Goal: Task Accomplishment & Management: Use online tool/utility

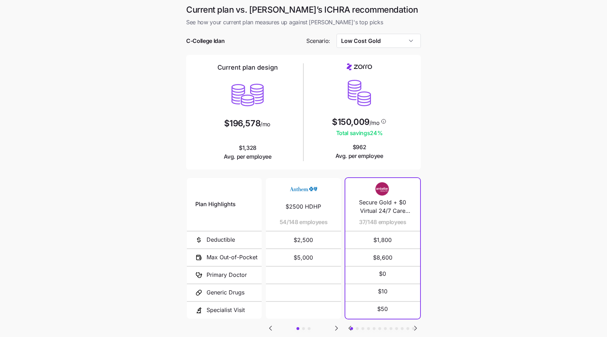
scroll to position [47, 0]
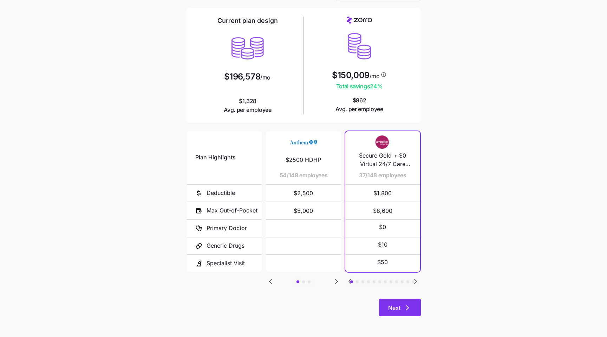
click at [406, 310] on icon "button" at bounding box center [407, 307] width 8 height 8
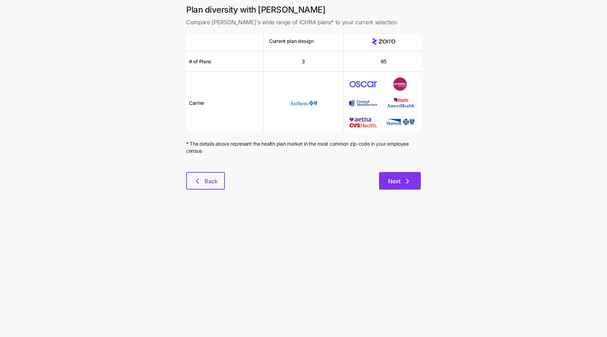
click at [393, 183] on span "Next" at bounding box center [394, 181] width 12 height 8
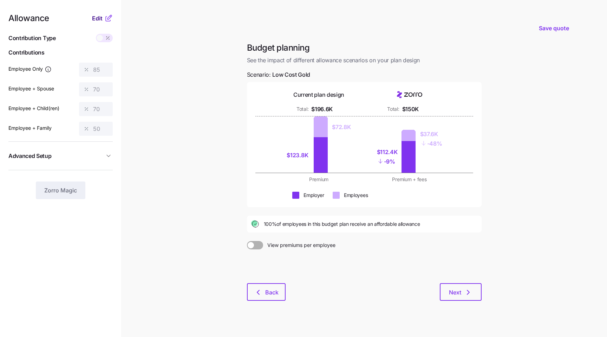
click at [93, 18] on span "Edit" at bounding box center [97, 18] width 11 height 8
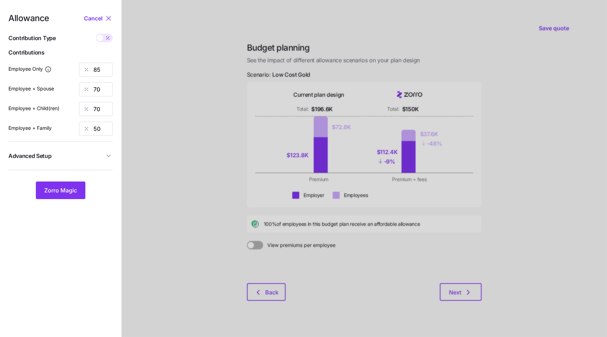
click at [89, 154] on span "Advanced Setup" at bounding box center [56, 155] width 96 height 9
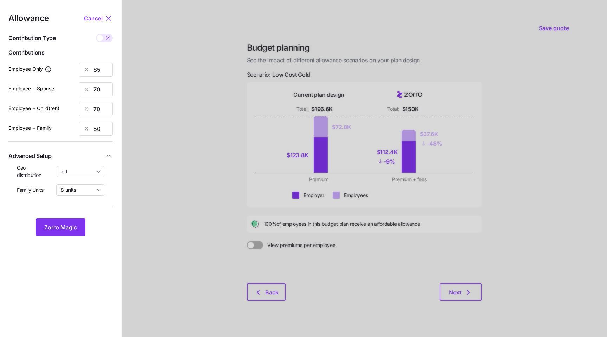
click at [77, 177] on div "Geo distribution off" at bounding box center [60, 171] width 87 height 14
click at [68, 174] on input "off" at bounding box center [81, 171] width 48 height 11
click at [83, 199] on span "By area (60)" at bounding box center [78, 200] width 29 height 8
type input "By area (60)"
click at [59, 226] on span "Zorro Magic" at bounding box center [60, 227] width 33 height 8
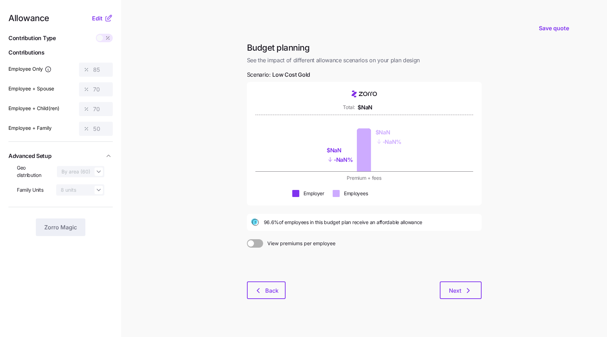
click at [567, 304] on main "Save quote Budget planning See the impact of different allowance scenarios on y…" at bounding box center [303, 172] width 607 height 344
click at [102, 18] on span "Edit" at bounding box center [97, 18] width 11 height 8
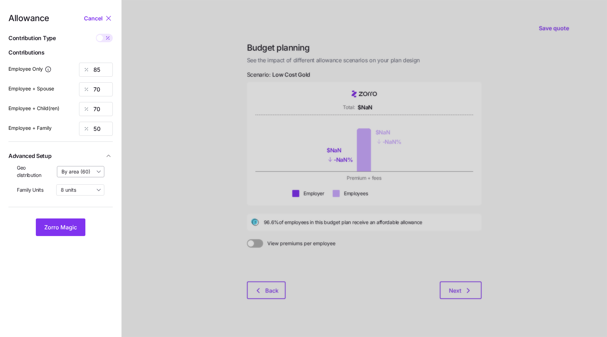
click at [86, 169] on input "By area (60)" at bounding box center [81, 171] width 48 height 11
click at [171, 245] on div at bounding box center [364, 172] width 485 height 344
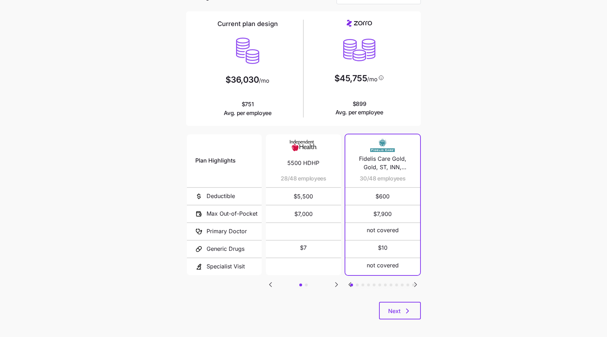
scroll to position [47, 0]
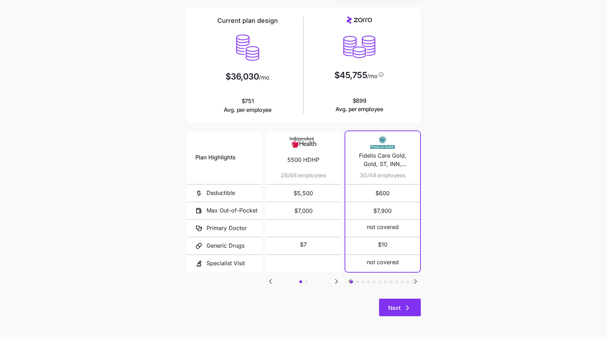
click at [395, 309] on span "Next" at bounding box center [394, 307] width 12 height 8
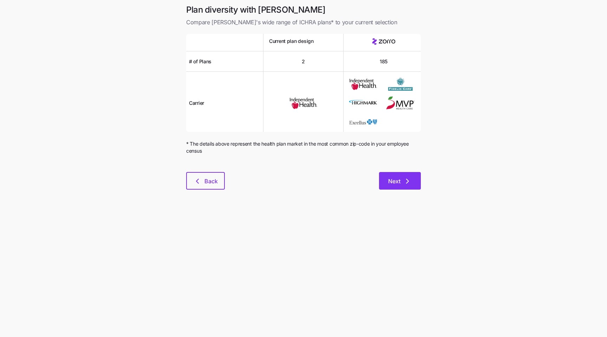
click at [399, 185] on button "Next" at bounding box center [400, 181] width 42 height 18
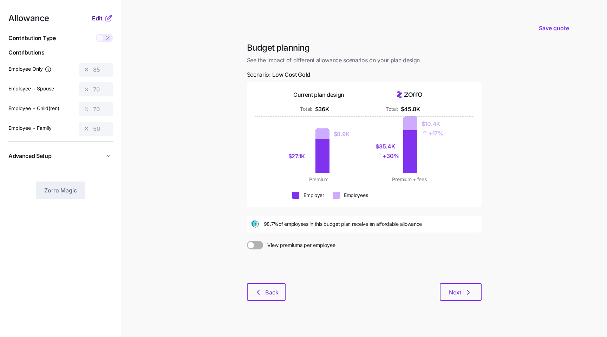
click at [97, 20] on span "Edit" at bounding box center [97, 18] width 11 height 8
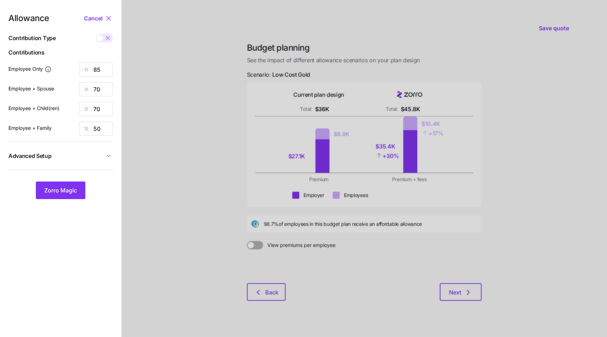
click at [87, 152] on span "Advanced Setup" at bounding box center [56, 155] width 96 height 9
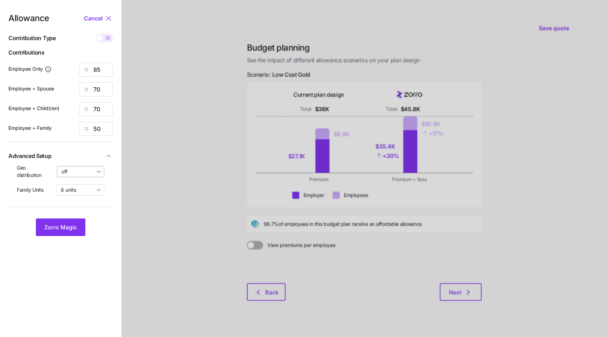
click at [69, 176] on input "off" at bounding box center [81, 171] width 48 height 11
click at [83, 204] on span "By area (25)" at bounding box center [78, 200] width 28 height 8
type input "By area (25)"
click at [67, 220] on button "Zorro Magic" at bounding box center [61, 227] width 50 height 18
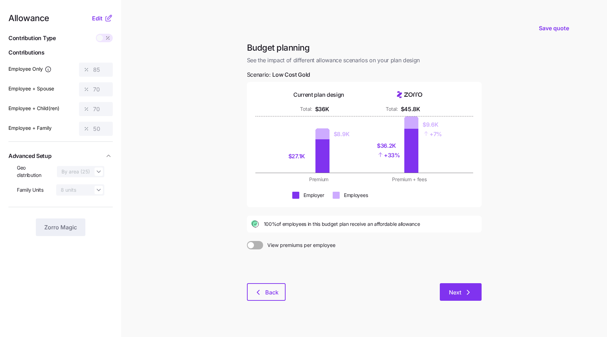
click at [452, 290] on span "Next" at bounding box center [455, 292] width 12 height 8
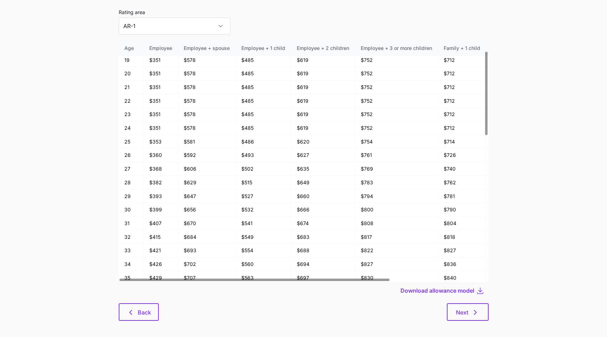
scroll to position [38, 0]
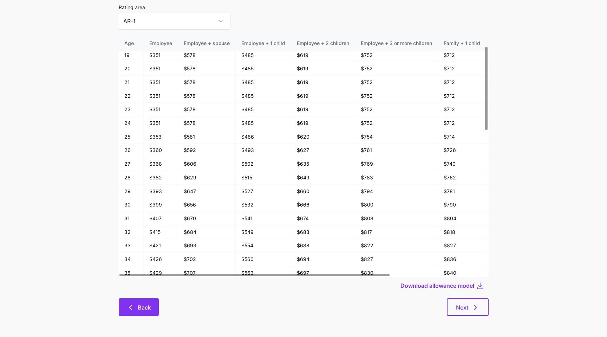
click at [149, 305] on span "Back" at bounding box center [144, 307] width 13 height 8
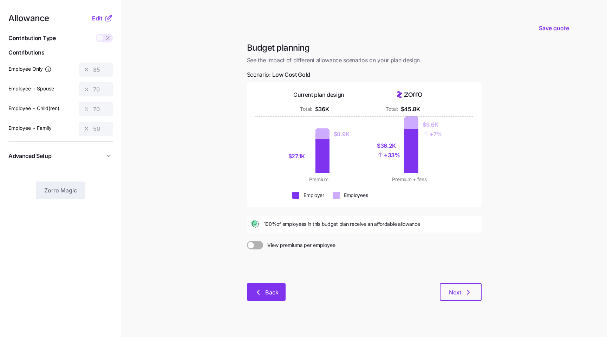
click at [260, 288] on icon "button" at bounding box center [258, 292] width 8 height 8
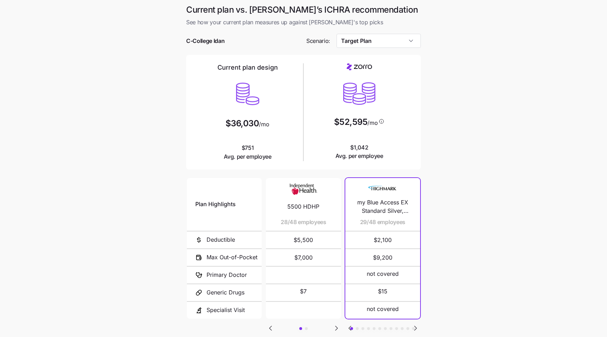
scroll to position [47, 0]
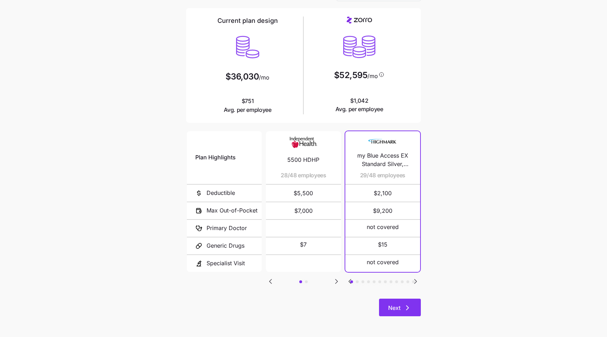
click at [405, 305] on icon "button" at bounding box center [407, 307] width 8 height 8
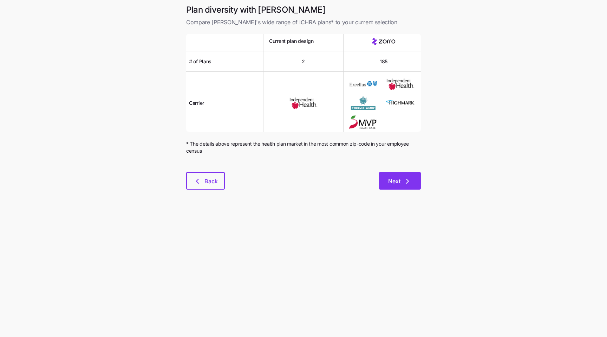
click at [405, 178] on icon "button" at bounding box center [407, 181] width 8 height 8
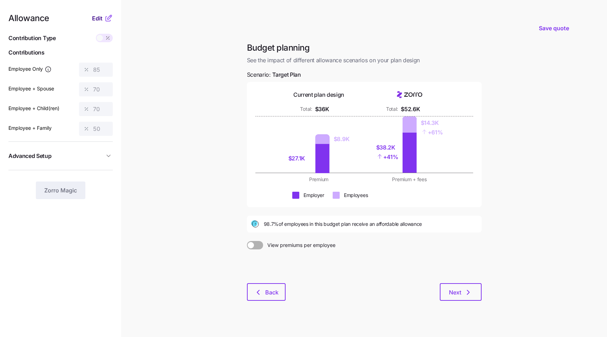
click at [99, 14] on span "Edit" at bounding box center [97, 18] width 11 height 8
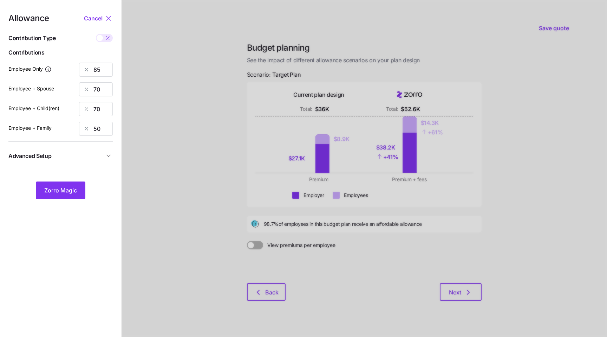
click at [100, 151] on button "Advanced Setup" at bounding box center [60, 155] width 104 height 17
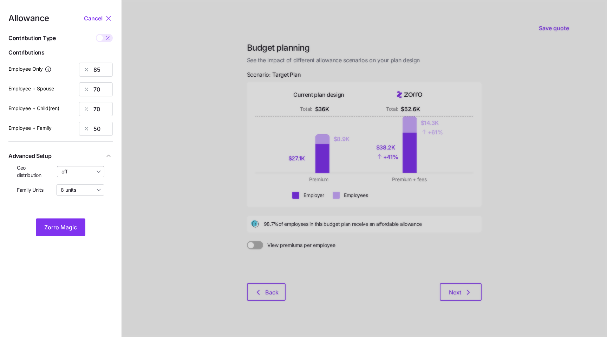
click at [77, 175] on input "off" at bounding box center [81, 171] width 48 height 11
click at [84, 196] on span "By area (25)" at bounding box center [78, 200] width 28 height 8
type input "By area (25)"
click at [66, 231] on button "Zorro Magic" at bounding box center [61, 227] width 50 height 18
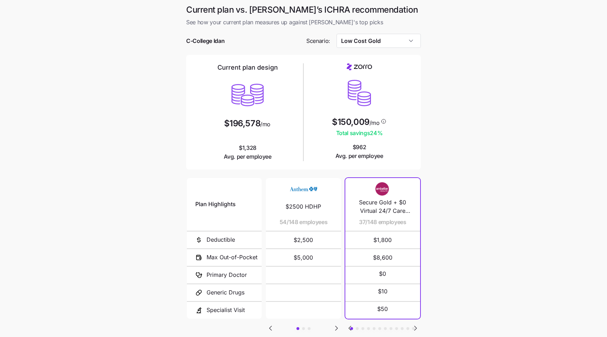
scroll to position [47, 0]
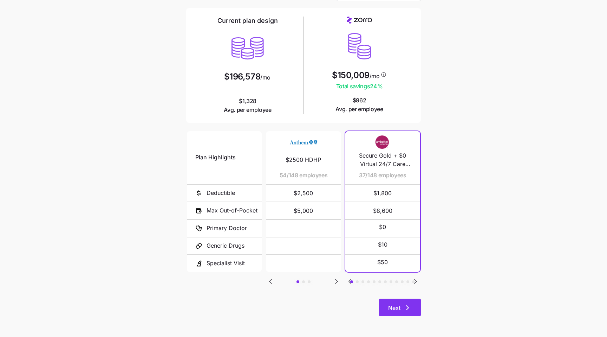
click at [399, 306] on span "Next" at bounding box center [394, 307] width 12 height 8
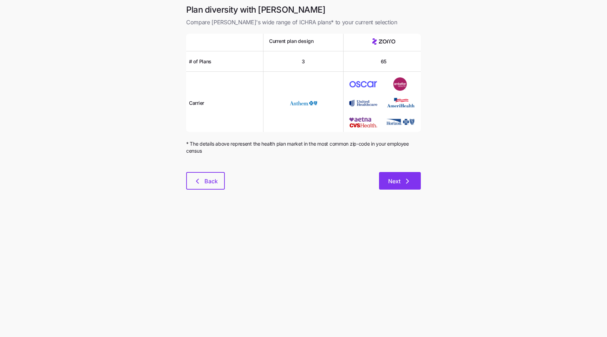
click at [400, 180] on span "Next" at bounding box center [400, 181] width 24 height 8
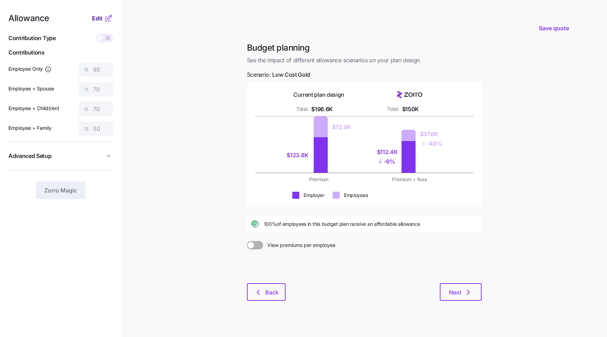
click at [101, 19] on span "Edit" at bounding box center [97, 18] width 11 height 8
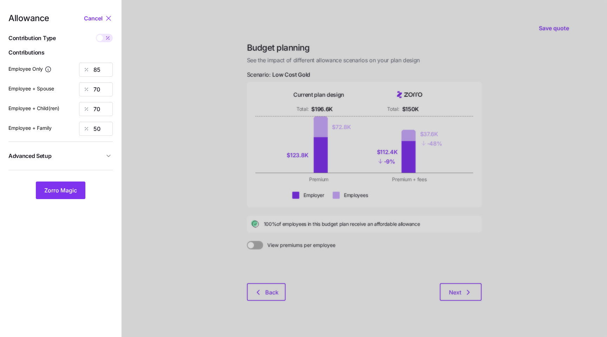
click at [102, 156] on span "Advanced Setup" at bounding box center [56, 155] width 96 height 9
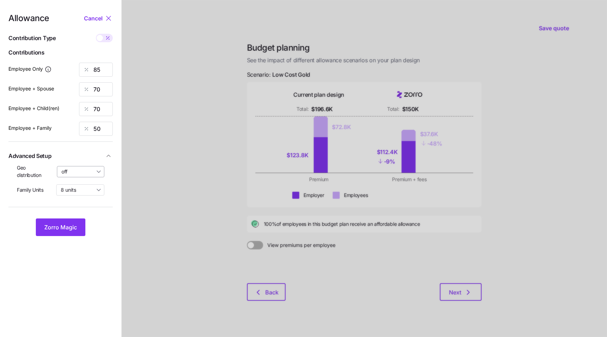
click at [89, 172] on input "off" at bounding box center [81, 171] width 48 height 11
click at [90, 201] on span "By area (60)" at bounding box center [78, 200] width 29 height 8
type input "By area (60)"
click at [68, 220] on button "Zorro Magic" at bounding box center [61, 227] width 50 height 18
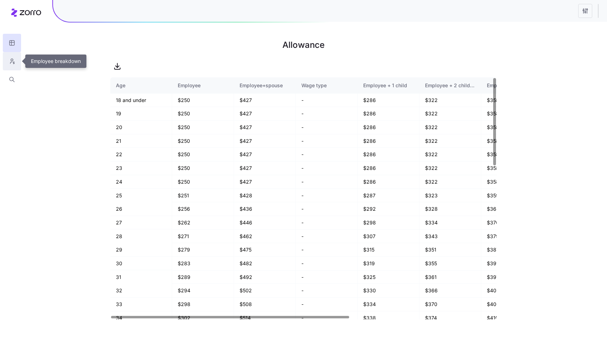
click at [15, 61] on button "button" at bounding box center [12, 61] width 18 height 18
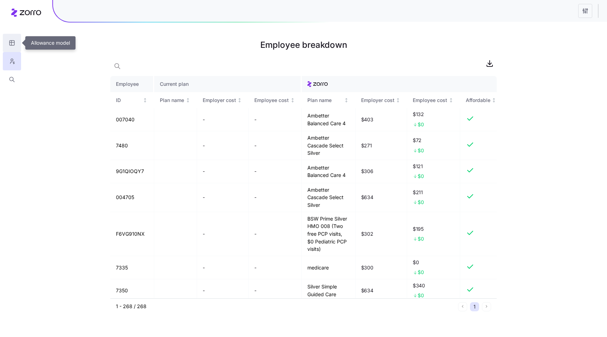
click at [11, 46] on button "button" at bounding box center [12, 43] width 18 height 18
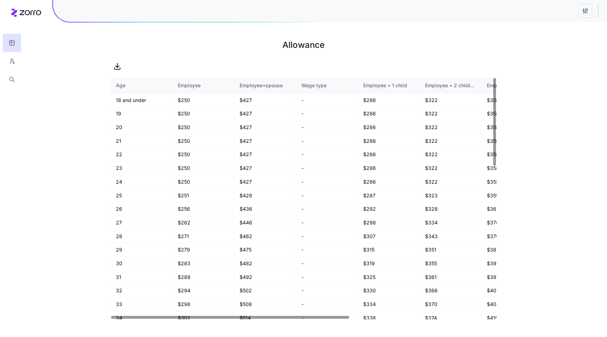
click at [1, 58] on div at bounding box center [12, 44] width 24 height 89
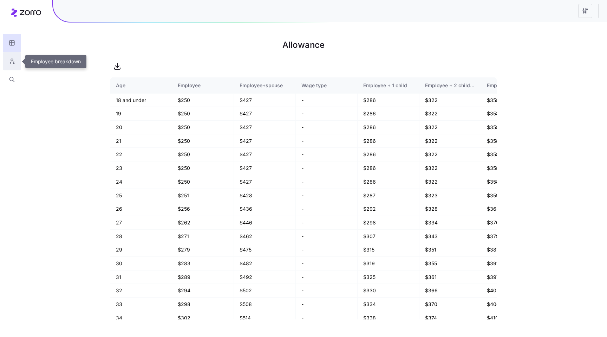
click at [11, 60] on icon "button" at bounding box center [12, 61] width 6 height 7
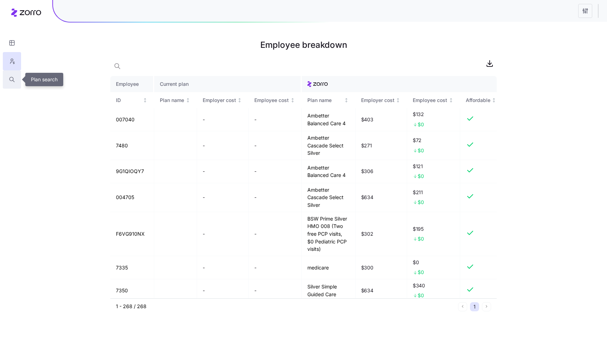
click at [9, 78] on icon "button" at bounding box center [12, 79] width 6 height 7
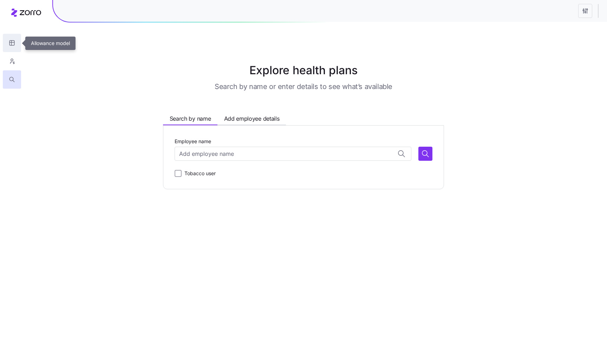
click at [9, 49] on button "button" at bounding box center [12, 43] width 18 height 18
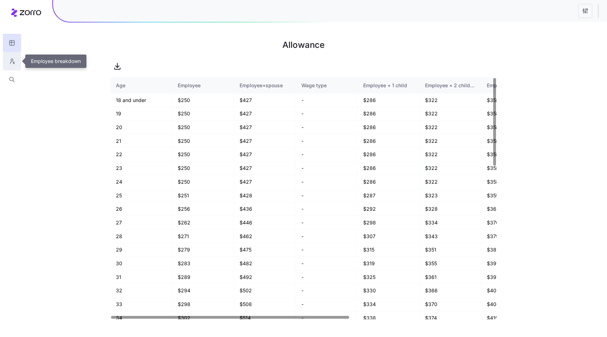
click at [12, 59] on icon "button" at bounding box center [12, 61] width 6 height 7
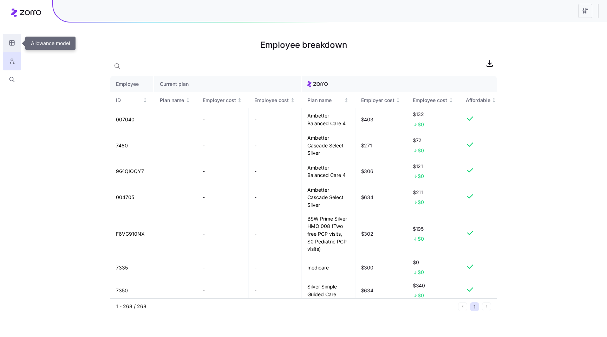
click at [8, 44] on button "button" at bounding box center [12, 43] width 18 height 18
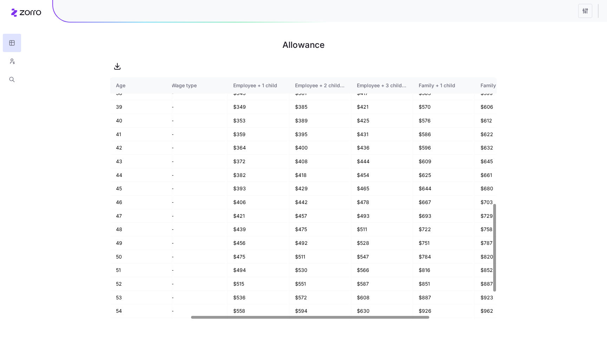
scroll to position [413, 130]
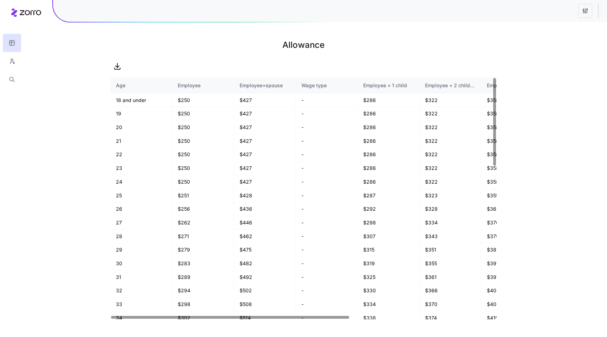
scroll to position [8, 0]
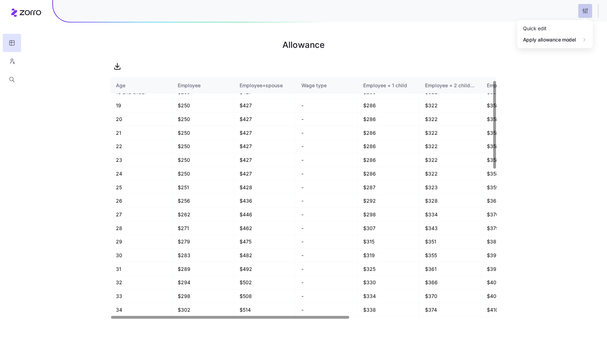
click at [584, 11] on html "Allowance Age Employee Employee+spouse Wage type Employee + 1 child Employee + …" at bounding box center [303, 168] width 607 height 337
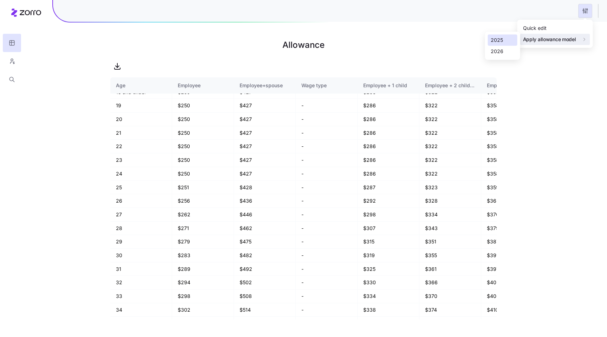
click at [496, 38] on div "2025" at bounding box center [497, 40] width 12 height 8
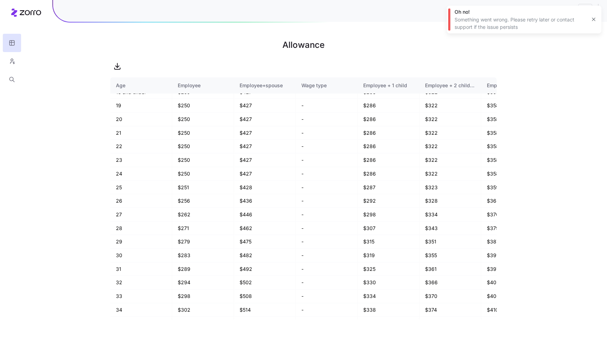
click at [594, 18] on icon "button" at bounding box center [594, 20] width 6 height 6
click at [585, 14] on html "Allowance Age Employee Employee+spouse Wage type Employee + 1 child Employee + …" at bounding box center [303, 168] width 607 height 337
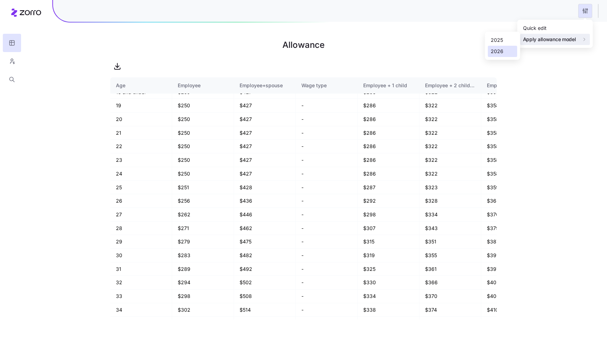
click at [500, 53] on div "2026" at bounding box center [497, 51] width 13 height 8
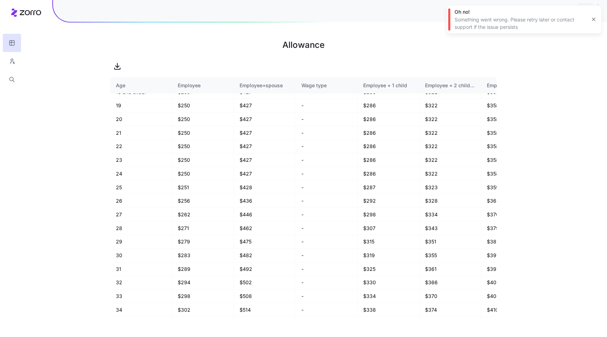
click at [595, 105] on div "Allowance Age Employee Employee+spouse Wage type Employee + 1 child Employee + …" at bounding box center [303, 168] width 607 height 337
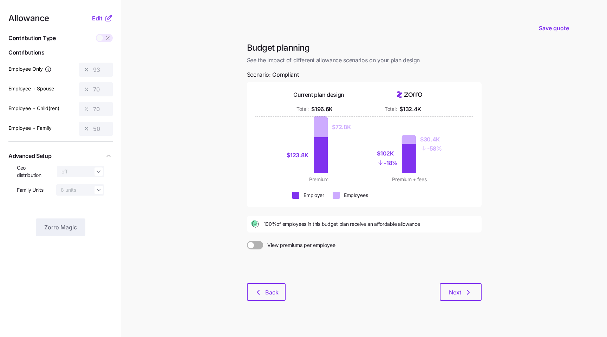
click at [458, 279] on div at bounding box center [364, 266] width 235 height 34
click at [454, 286] on button "Next" at bounding box center [461, 292] width 42 height 18
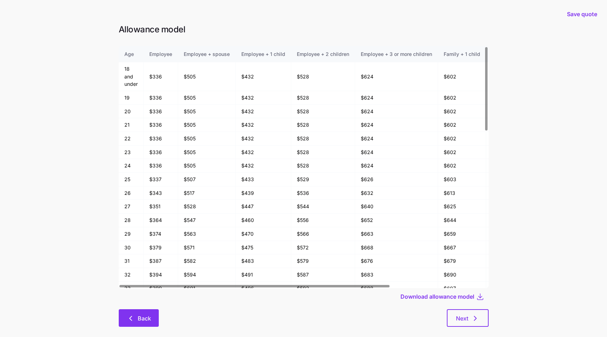
click at [142, 318] on span "Back" at bounding box center [144, 318] width 13 height 8
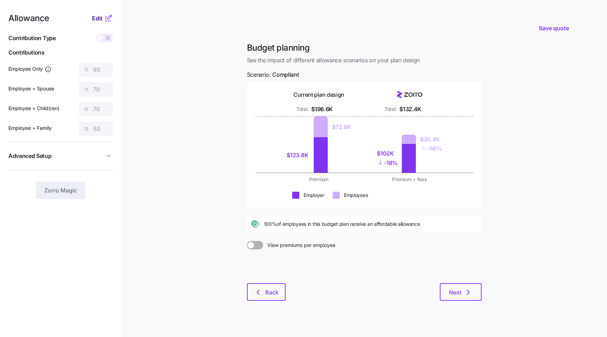
click at [98, 17] on span "Edit" at bounding box center [97, 18] width 11 height 8
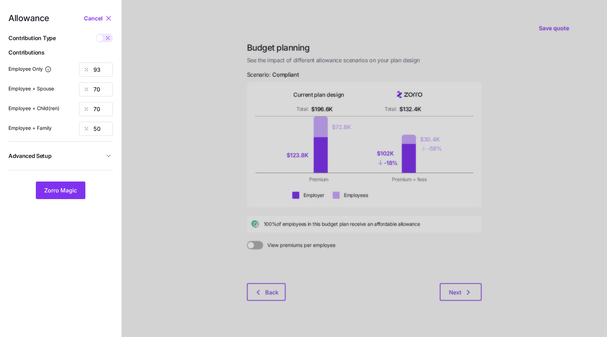
click at [88, 154] on span "Advanced Setup" at bounding box center [56, 155] width 96 height 9
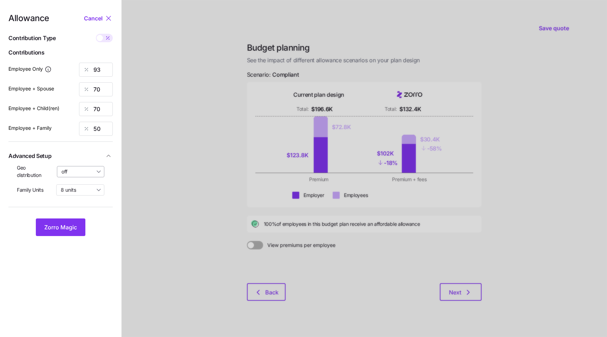
click at [72, 170] on input "off" at bounding box center [81, 171] width 48 height 11
click at [83, 199] on span "By area (60)" at bounding box center [78, 200] width 29 height 8
type input "By area (60)"
click at [64, 226] on span "Zorro Magic" at bounding box center [60, 227] width 33 height 8
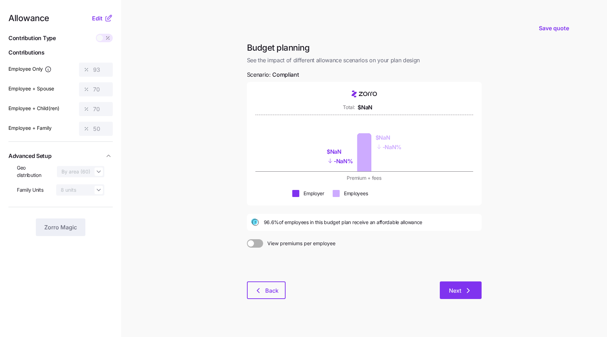
click at [446, 291] on button "Next" at bounding box center [461, 290] width 42 height 18
click at [97, 20] on span "Edit" at bounding box center [97, 18] width 11 height 8
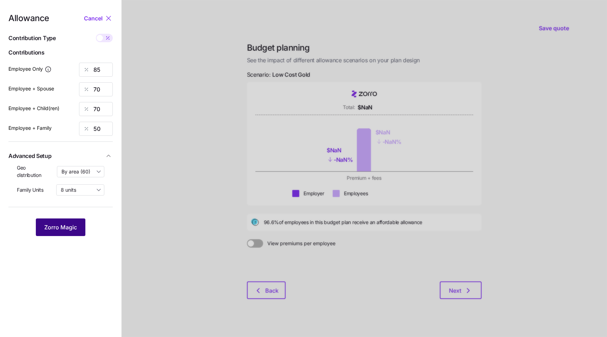
click at [70, 222] on button "Zorro Magic" at bounding box center [61, 227] width 50 height 18
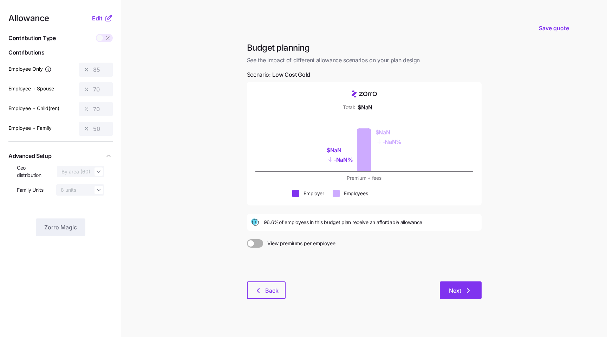
click at [455, 291] on span "Next" at bounding box center [455, 290] width 12 height 8
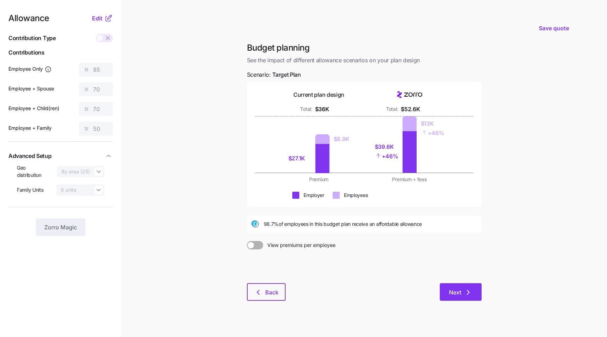
click at [451, 297] on button "Next" at bounding box center [461, 292] width 42 height 18
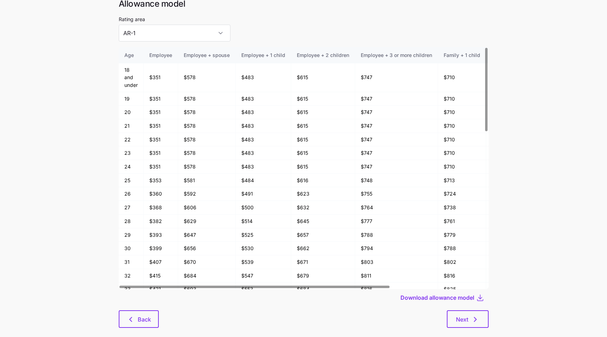
scroll to position [38, 0]
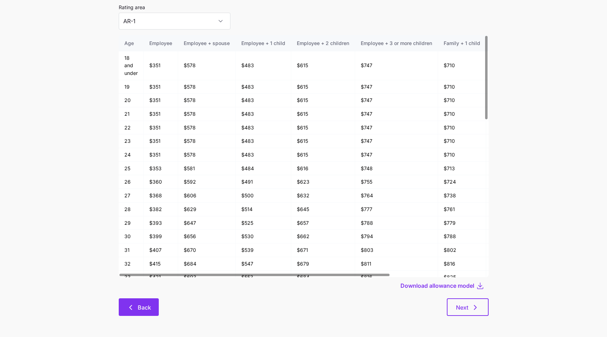
click at [132, 304] on icon "button" at bounding box center [130, 307] width 8 height 8
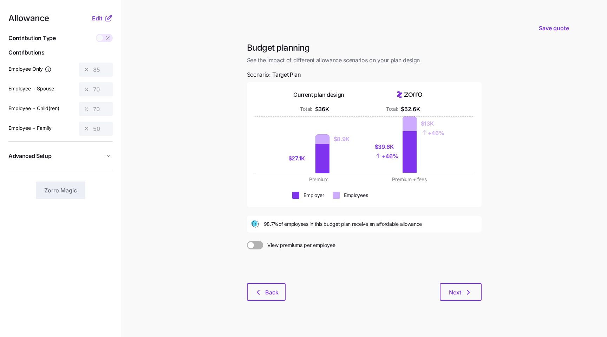
click at [104, 18] on icon at bounding box center [108, 18] width 8 height 8
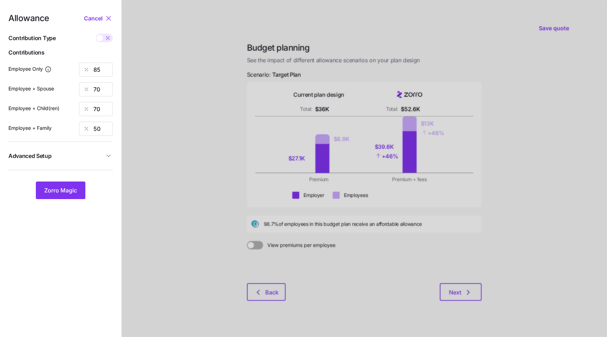
click at [104, 39] on span at bounding box center [108, 38] width 10 height 8
click at [96, 34] on input "checkbox" at bounding box center [96, 34] width 0 height 0
type input "667"
type input "1098"
type input "966"
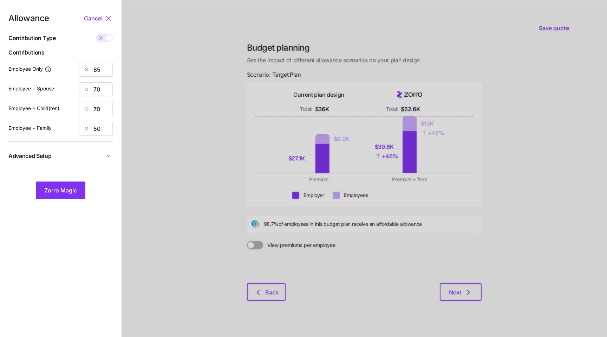
type input "1083"
click at [104, 39] on span at bounding box center [101, 38] width 10 height 8
click at [96, 34] on input "checkbox" at bounding box center [96, 34] width 0 height 0
type input "85"
type input "70"
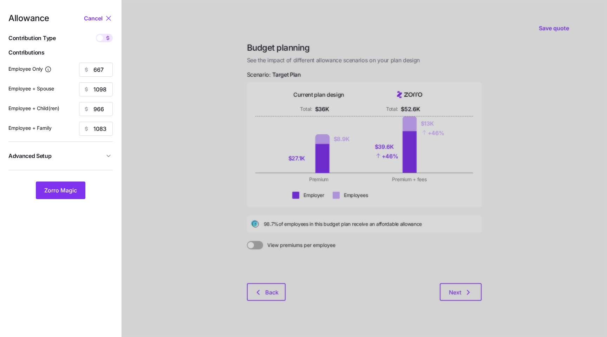
type input "70"
type input "50"
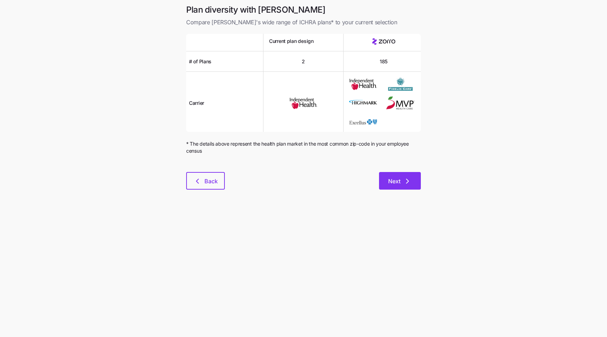
click at [406, 181] on icon "button" at bounding box center [407, 181] width 8 height 8
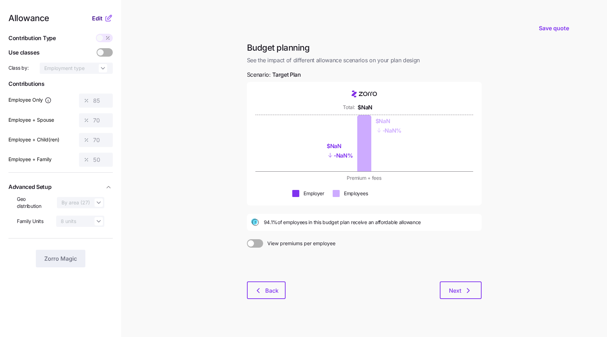
click at [97, 20] on span "Edit" at bounding box center [97, 18] width 11 height 8
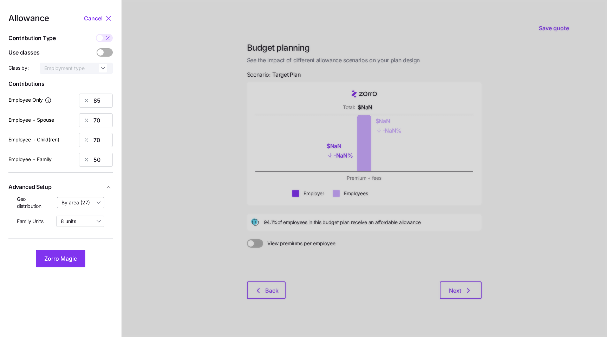
click at [87, 204] on input "By area (27)" at bounding box center [81, 202] width 48 height 11
click at [84, 243] on span "By state (20)" at bounding box center [79, 244] width 30 height 8
click at [87, 201] on input "By state (20)" at bounding box center [81, 202] width 48 height 11
click at [86, 233] on span "By area (27)" at bounding box center [78, 232] width 28 height 8
click at [93, 204] on input "By area (27)" at bounding box center [81, 202] width 48 height 11
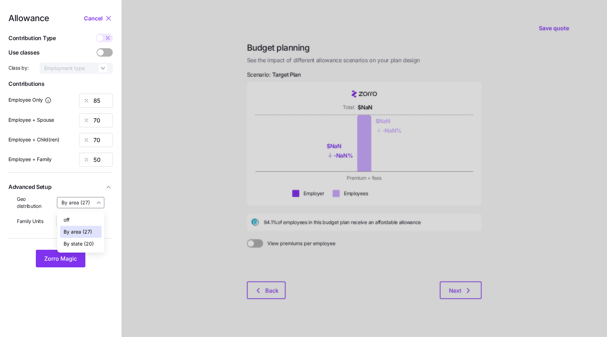
click at [83, 243] on span "By state (20)" at bounding box center [79, 244] width 30 height 8
type input "By state (20)"
click at [104, 51] on span at bounding box center [109, 52] width 10 height 8
click at [97, 48] on input "checkbox" at bounding box center [97, 48] width 0 height 0
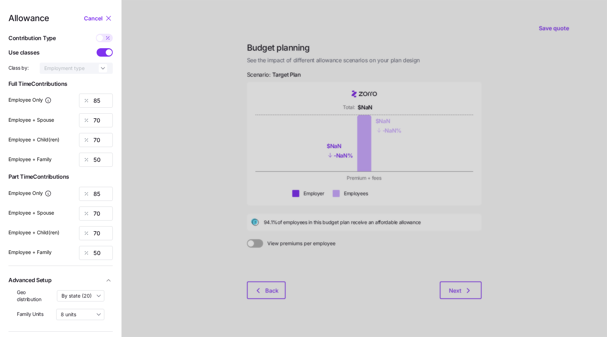
click at [96, 61] on div "Allowance Cancel Contribution Type Use classes Class by: Employment type [DEMOG…" at bounding box center [60, 187] width 104 height 346
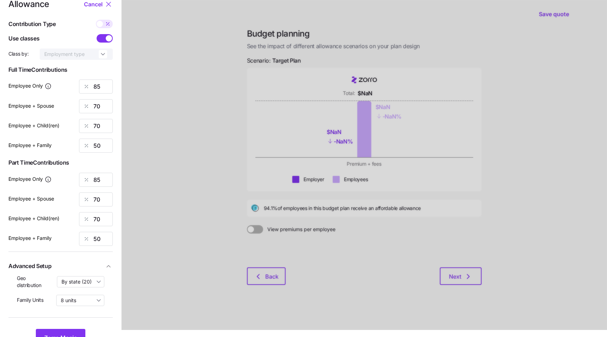
scroll to position [23, 0]
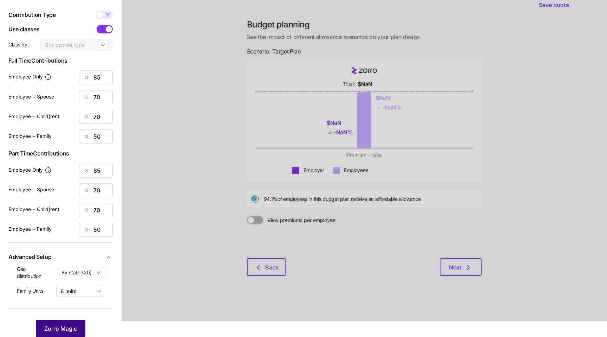
click at [69, 321] on button "Zorro Magic" at bounding box center [61, 328] width 50 height 18
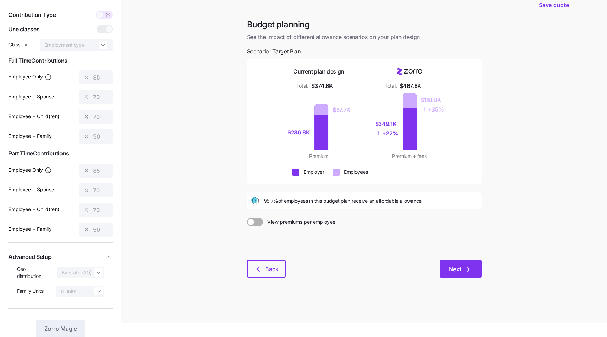
click at [462, 267] on span "Next" at bounding box center [461, 269] width 24 height 8
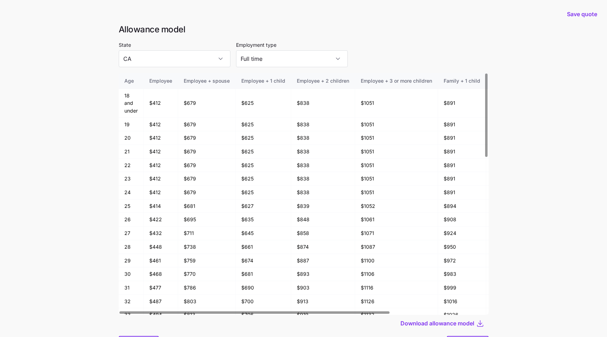
scroll to position [1, 0]
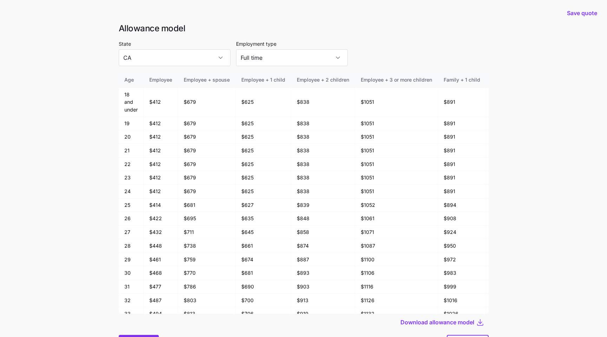
click at [139, 335] on button "Back" at bounding box center [139, 343] width 40 height 18
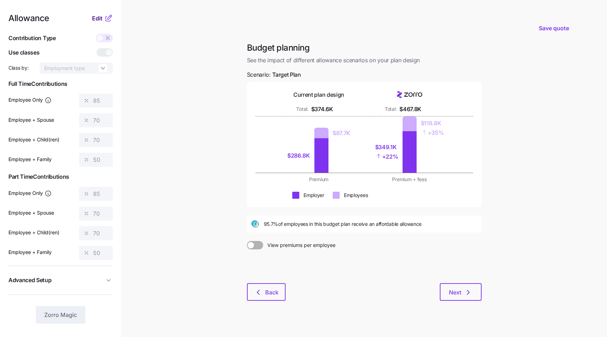
click at [101, 18] on span "Edit" at bounding box center [97, 18] width 11 height 8
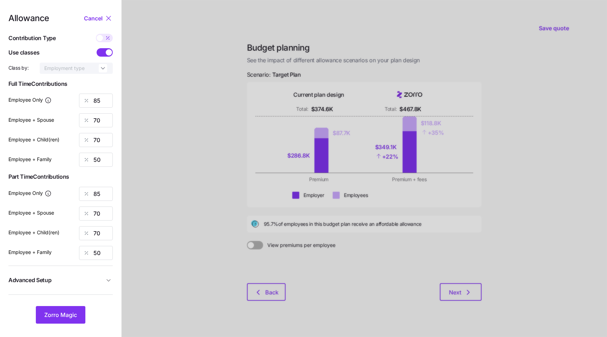
click at [109, 50] on span at bounding box center [109, 52] width 6 height 6
click at [97, 48] on input "checkbox" at bounding box center [97, 48] width 0 height 0
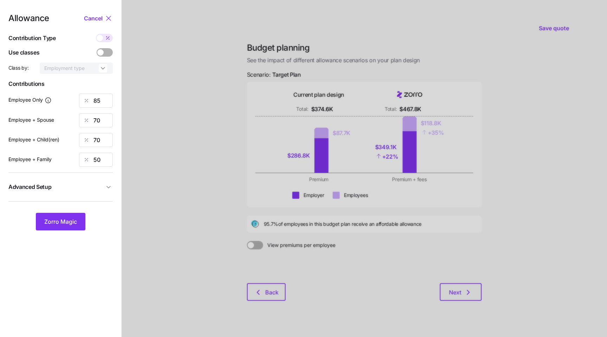
click at [90, 184] on span "Advanced Setup" at bounding box center [56, 186] width 96 height 9
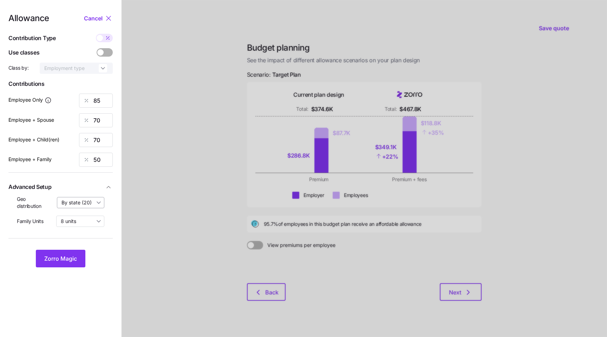
click at [73, 205] on input "By state (20)" at bounding box center [81, 202] width 48 height 11
click at [71, 221] on div "off" at bounding box center [80, 220] width 41 height 12
type input "off"
click at [72, 252] on button "Zorro Magic" at bounding box center [61, 258] width 50 height 18
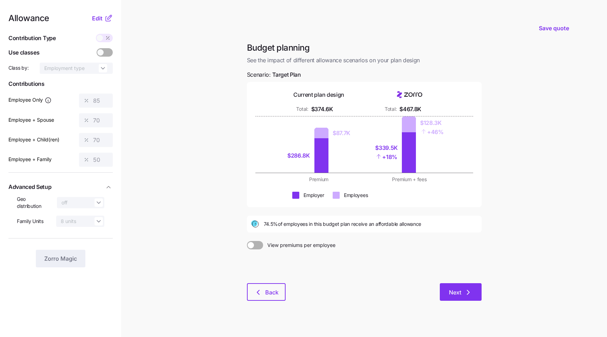
click at [465, 294] on icon "button" at bounding box center [468, 292] width 8 height 8
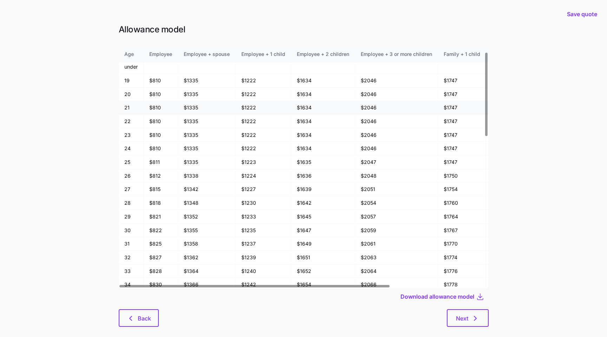
scroll to position [8, 0]
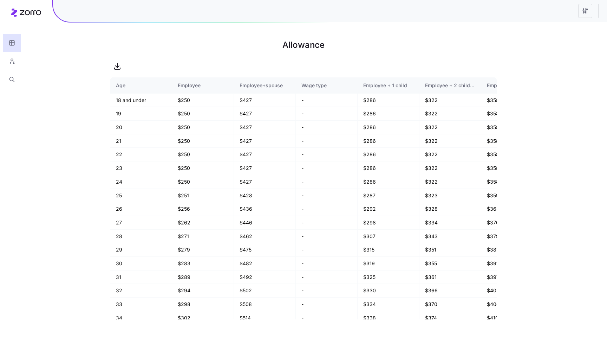
click at [587, 12] on html "Allowance Age Employee Employee+spouse Wage type Employee + 1 child Employee + …" at bounding box center [303, 168] width 607 height 337
click at [502, 38] on div "2025" at bounding box center [497, 40] width 12 height 8
click at [594, 20] on icon "button" at bounding box center [594, 20] width 6 height 6
click at [586, 11] on html "Allowance Age Employee Employee+spouse Wage type Employee + 1 child Employee + …" at bounding box center [303, 168] width 607 height 337
click at [466, 39] on html "Allowance Age Employee Employee+spouse Wage type Employee + 1 child Employee + …" at bounding box center [303, 168] width 607 height 337
